Goal: Information Seeking & Learning: Learn about a topic

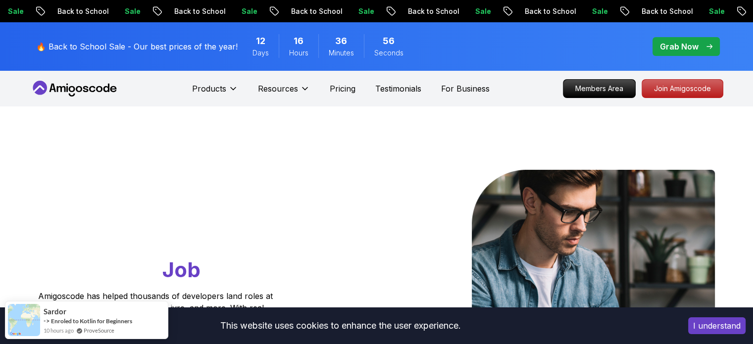
click at [418, 147] on div "Go From Learning to Hired: Master Java, Spring Boot & Cloud Skills That Get You…" at bounding box center [376, 349] width 693 height 487
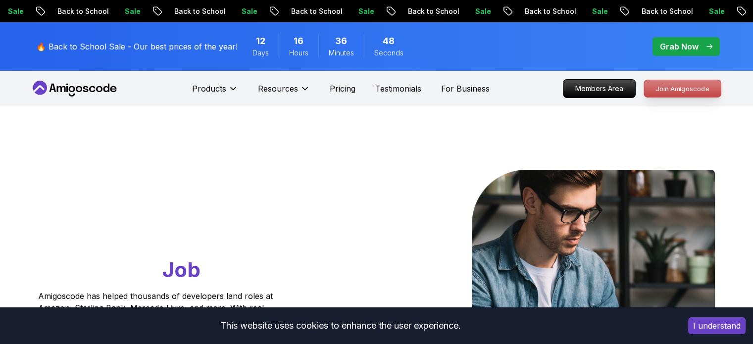
click at [671, 87] on p "Join Amigoscode" at bounding box center [682, 88] width 77 height 17
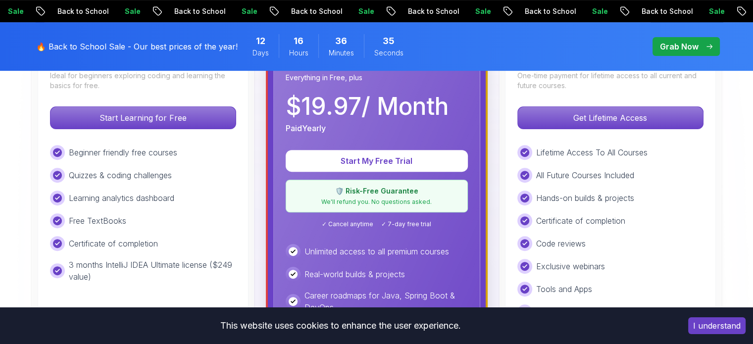
scroll to position [337, 0]
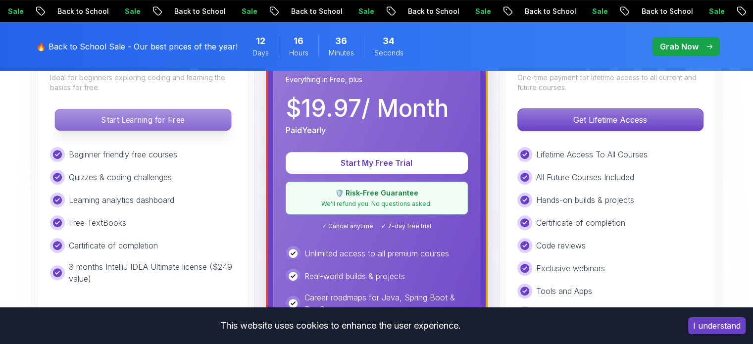
click at [154, 117] on p "Start Learning for Free" at bounding box center [143, 119] width 176 height 21
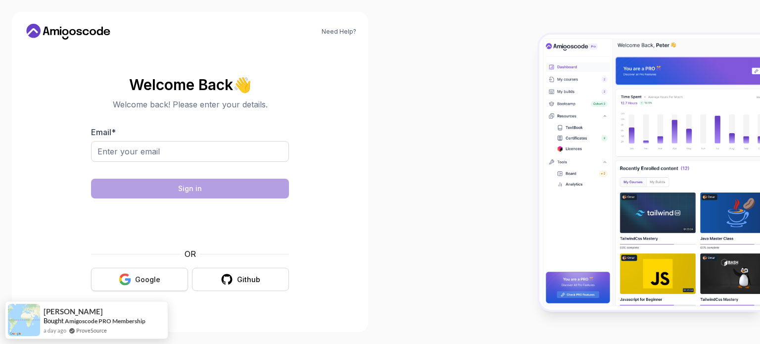
click at [146, 276] on div "Google" at bounding box center [147, 280] width 25 height 10
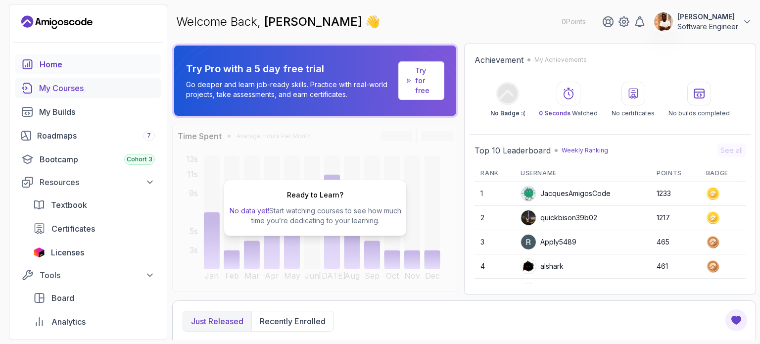
click at [104, 87] on div "My Courses" at bounding box center [97, 88] width 116 height 12
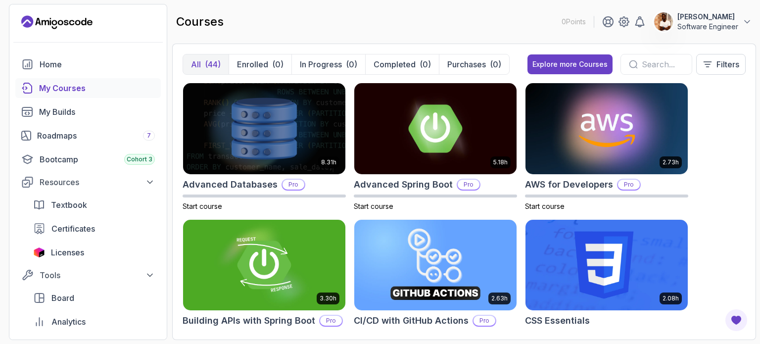
click at [721, 147] on div "8.31h Advanced Databases Pro Start course 5.18h Advanced Spring Boot Pro Start …" at bounding box center [464, 206] width 563 height 247
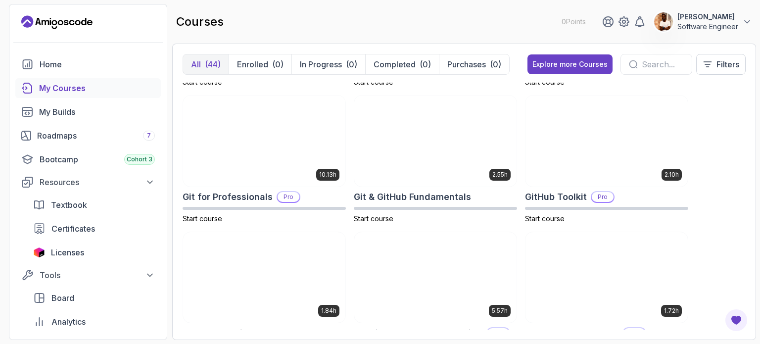
scroll to position [377, 0]
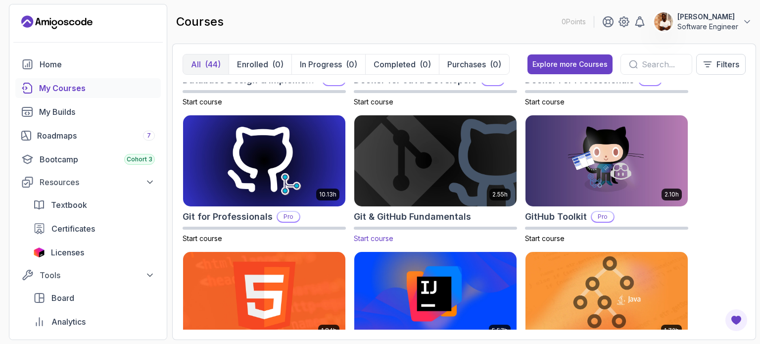
click at [489, 164] on img at bounding box center [436, 161] width 170 height 96
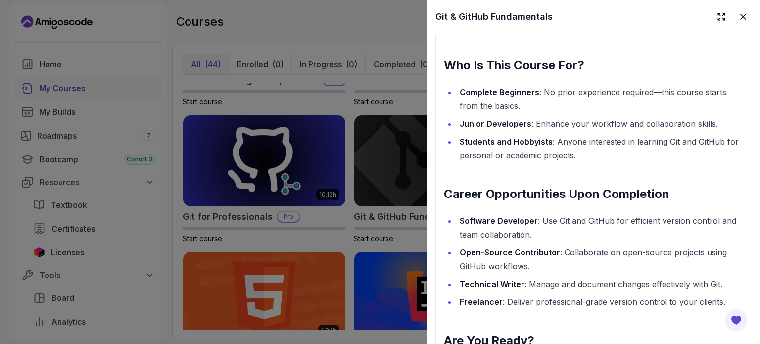
scroll to position [1184, 0]
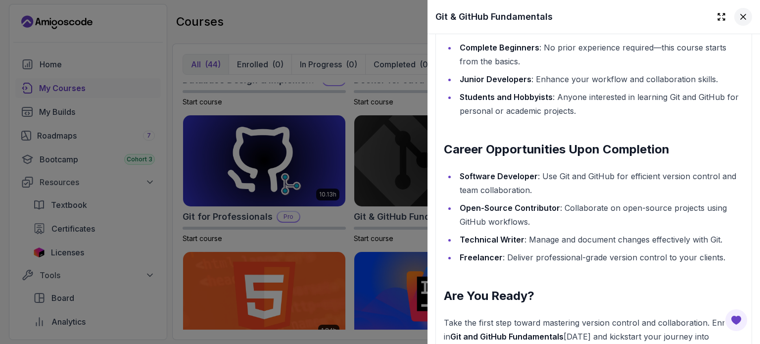
click at [741, 17] on icon at bounding box center [743, 16] width 5 height 5
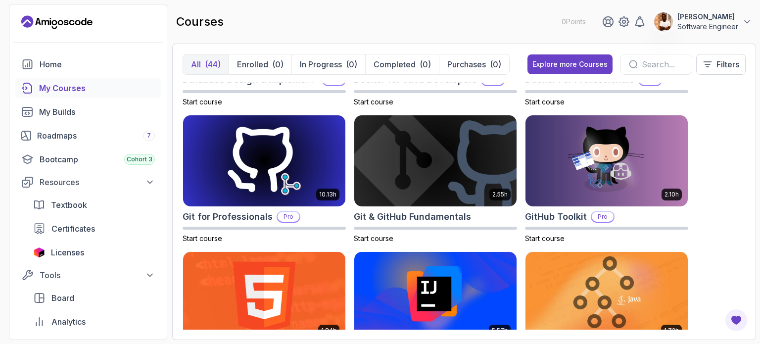
click at [749, 167] on div "All (44) Enrolled (0) In Progress (0) Completed (0) Purchases (0) Explore more …" at bounding box center [464, 192] width 584 height 297
click at [726, 237] on div "8.31h Advanced Databases Pro Start course 5.18h Advanced Spring Boot Pro Start …" at bounding box center [464, 206] width 563 height 247
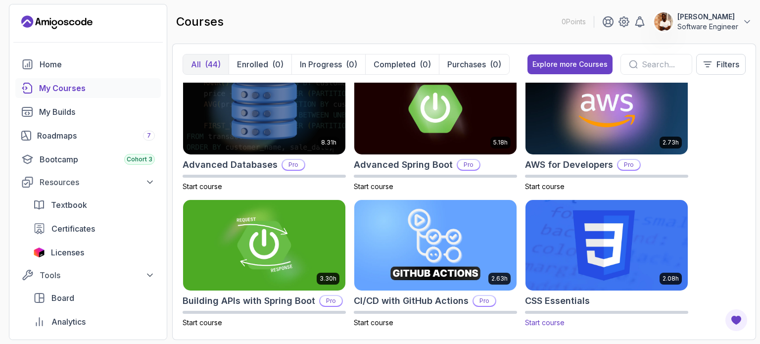
scroll to position [59, 0]
